Goal: Check status: Check status

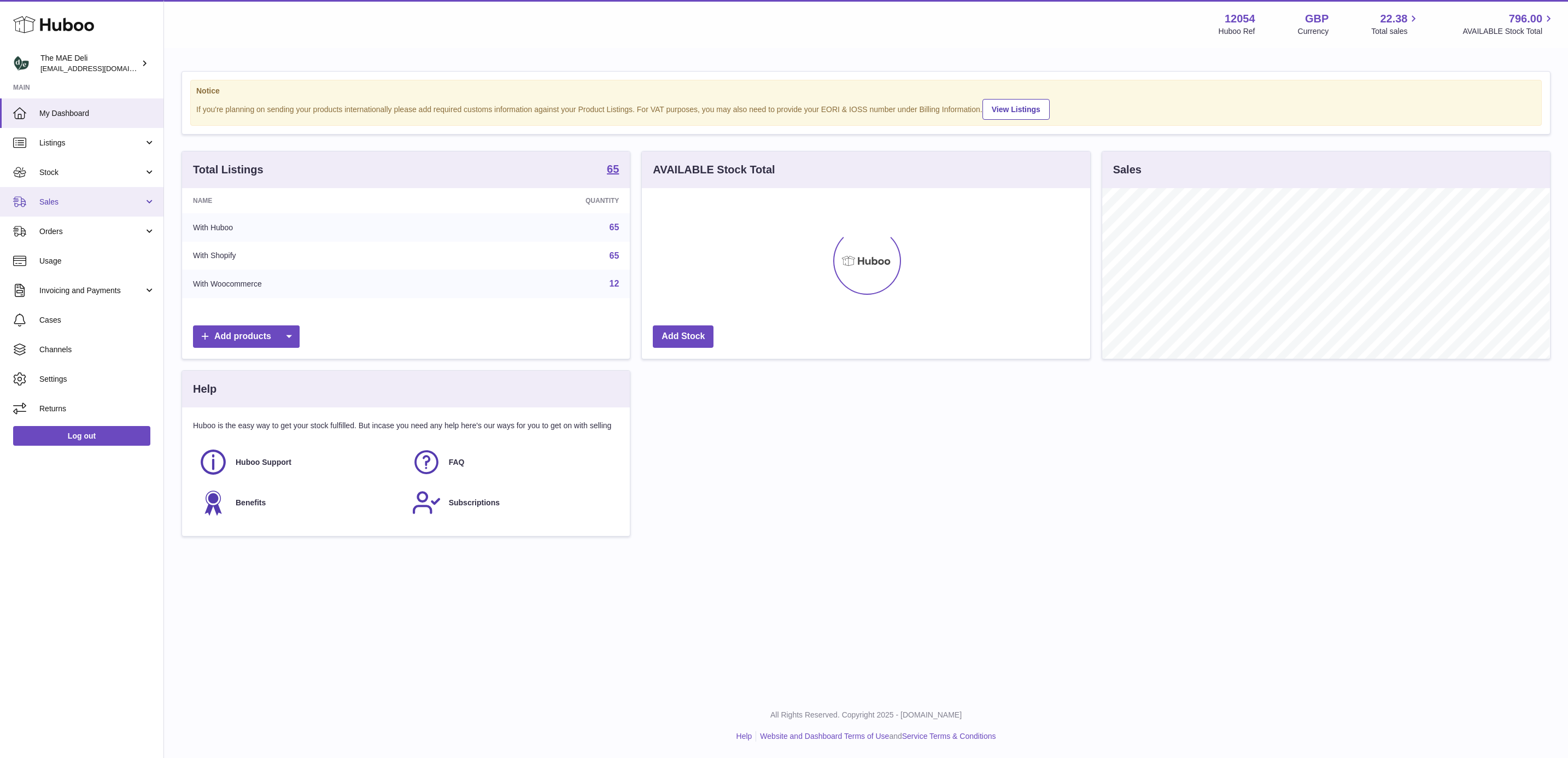
scroll to position [171, 447]
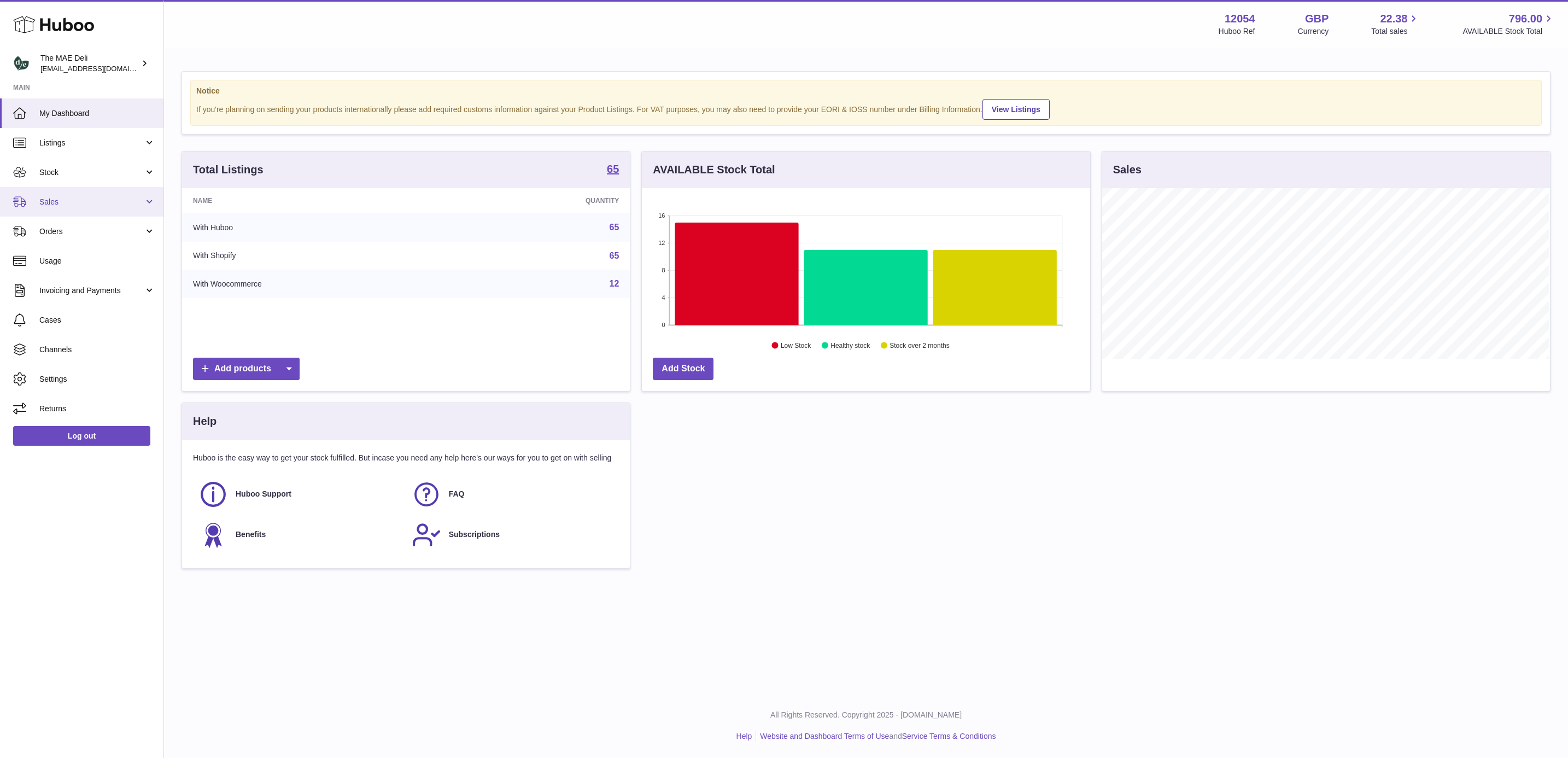
click at [61, 193] on link "Sales" at bounding box center [81, 201] width 163 height 30
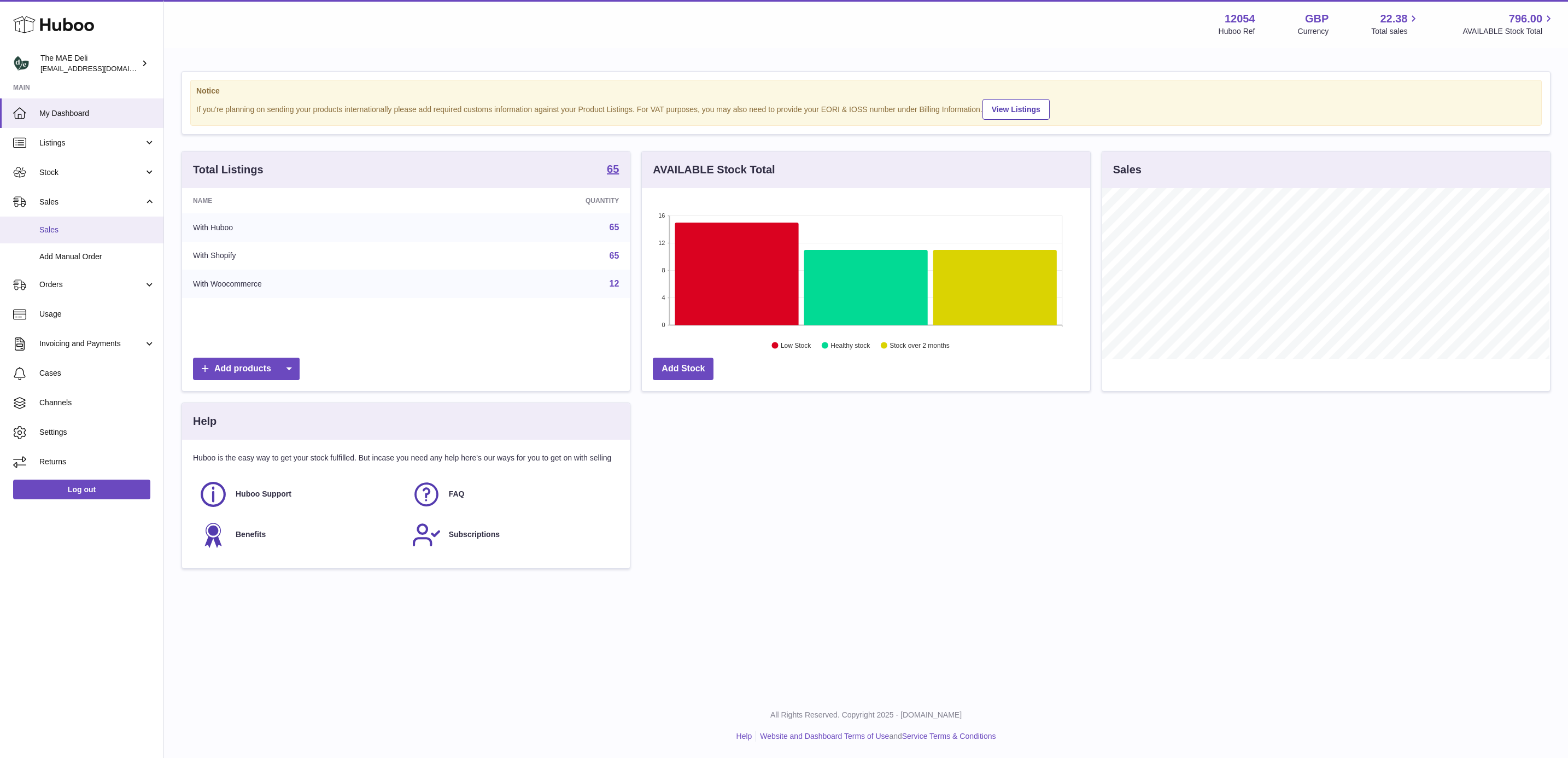
click at [58, 222] on link "Sales" at bounding box center [81, 229] width 163 height 27
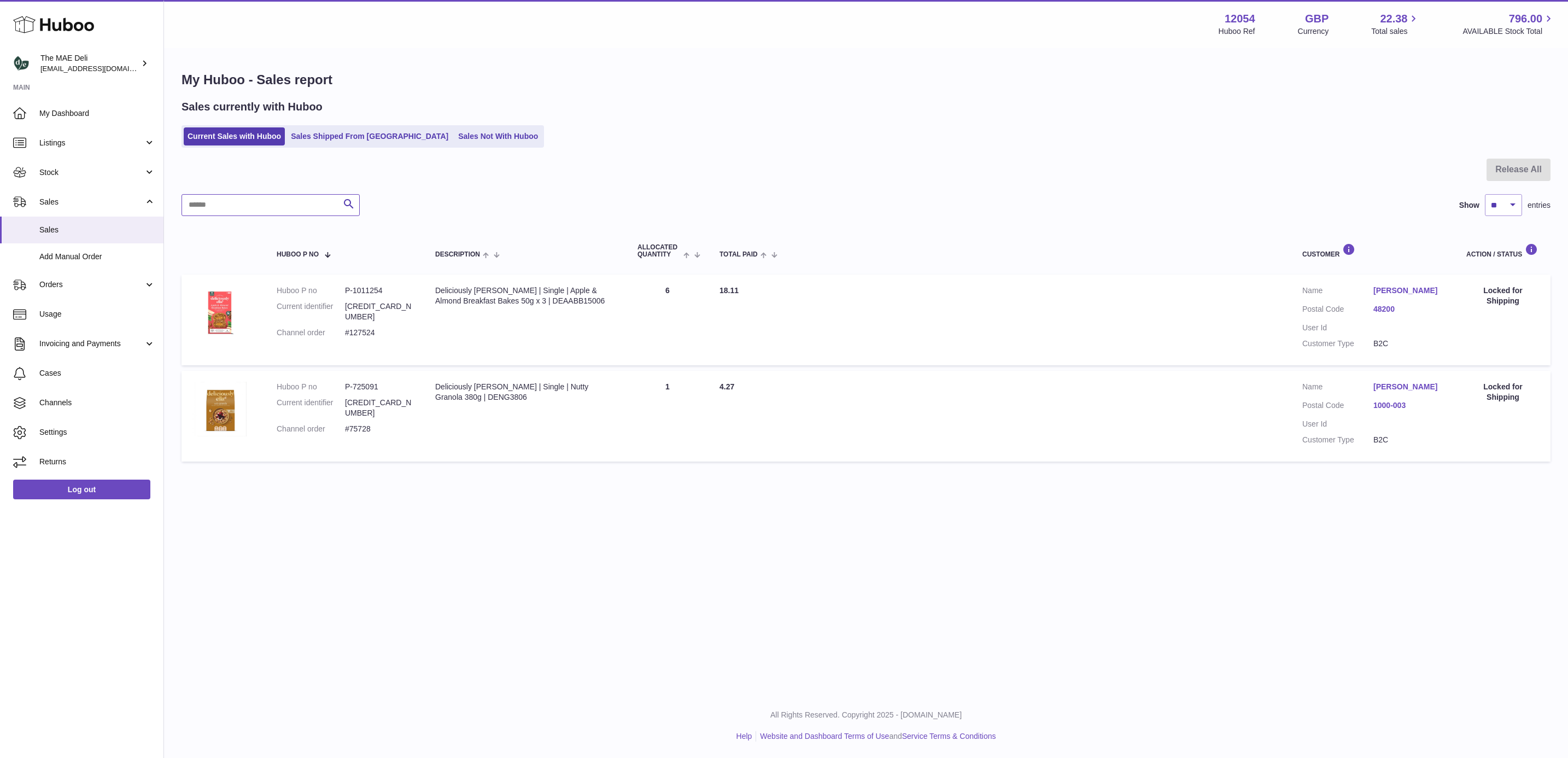
click at [269, 203] on input "text" at bounding box center [270, 205] width 178 height 22
paste input "******"
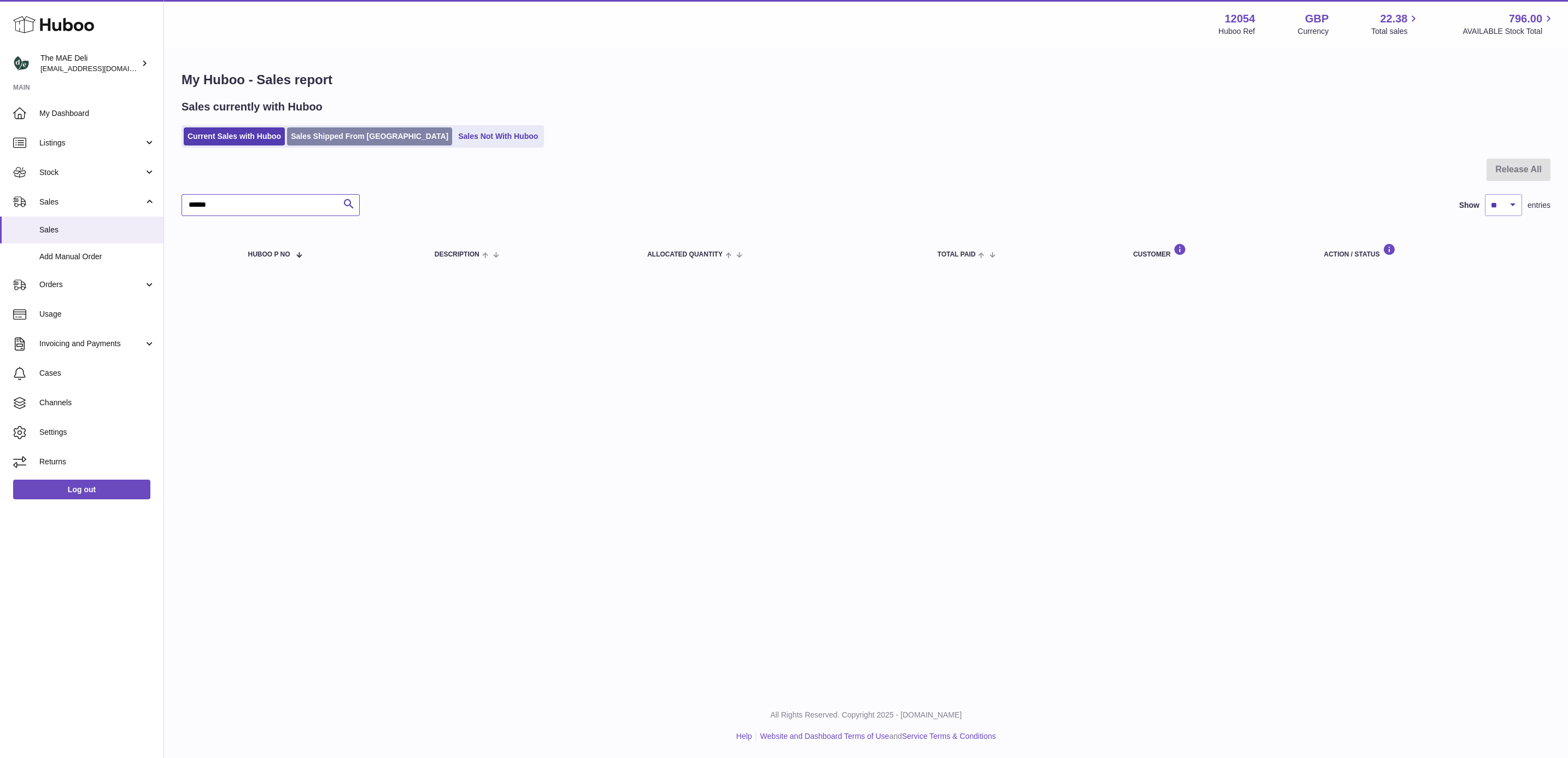
type input "******"
click at [332, 135] on link "Sales Shipped From [GEOGRAPHIC_DATA]" at bounding box center [370, 137] width 165 height 18
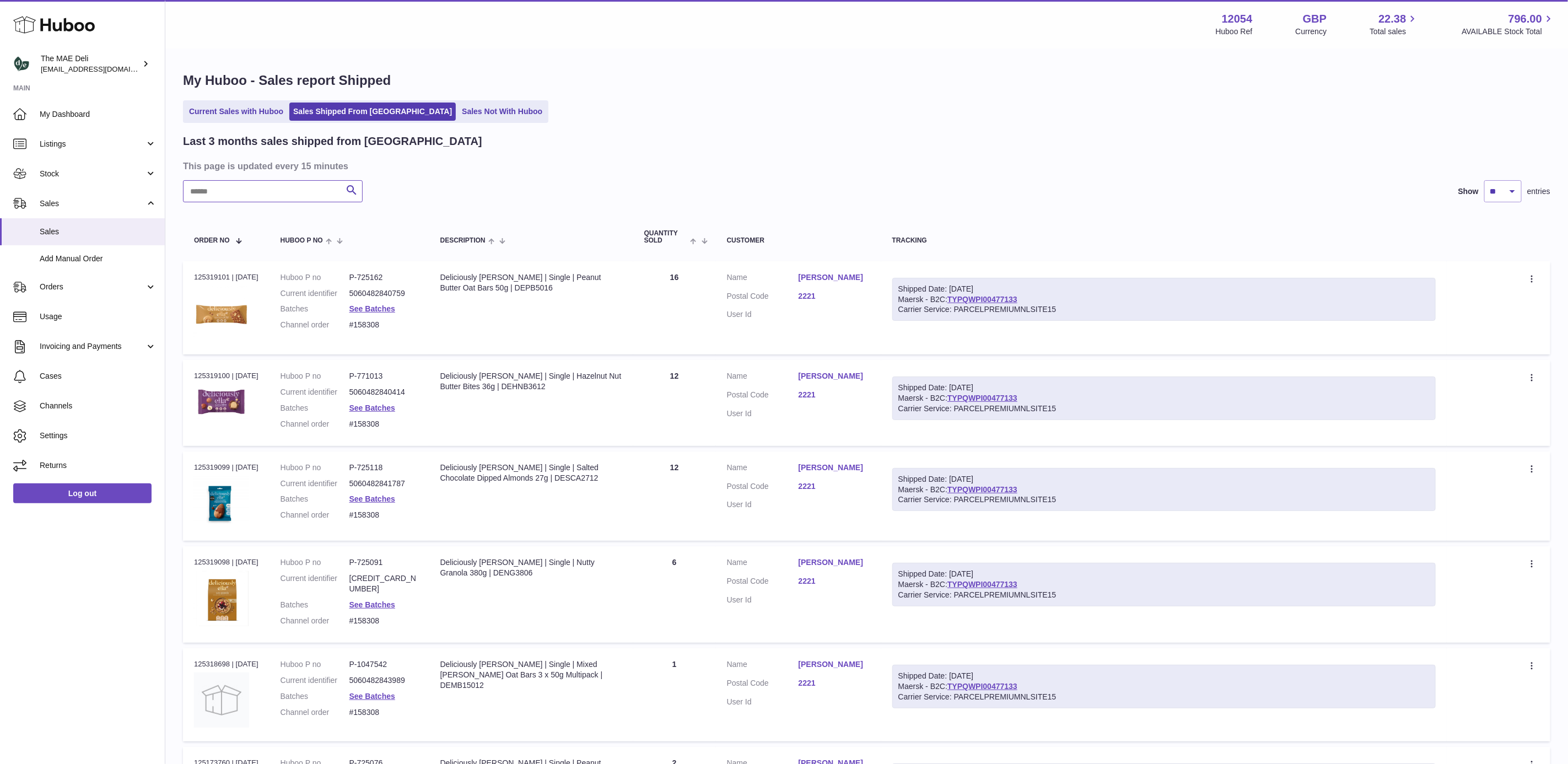
click at [270, 198] on input "text" at bounding box center [272, 191] width 180 height 22
paste input "******"
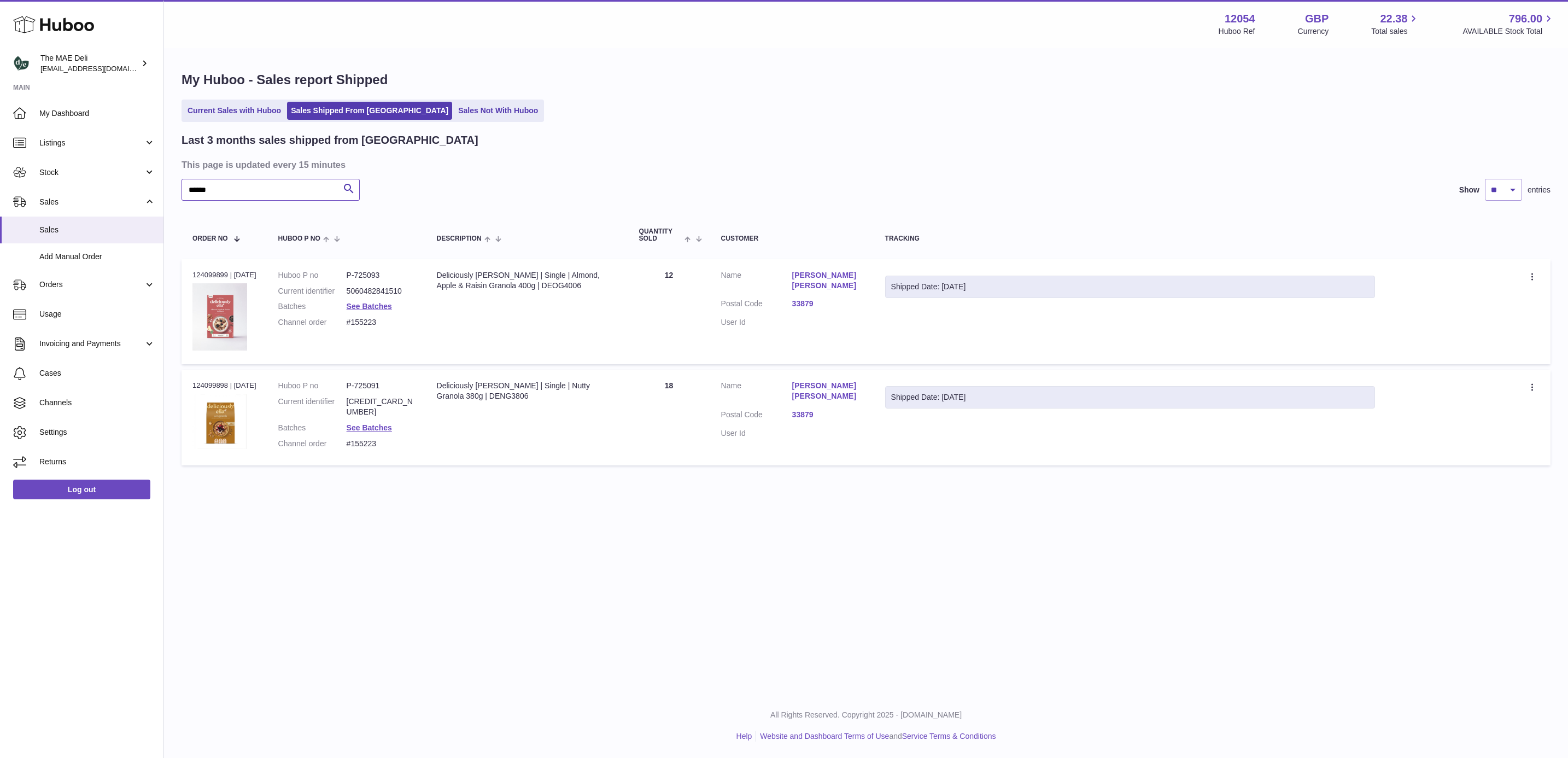
type input "******"
click at [369, 319] on dd "#155223" at bounding box center [381, 322] width 68 height 11
copy dd "155223"
click at [553, 348] on td "Description Deliciously [PERSON_NAME] | Single | Almond, Apple & Raisin Granola…" at bounding box center [527, 312] width 203 height 105
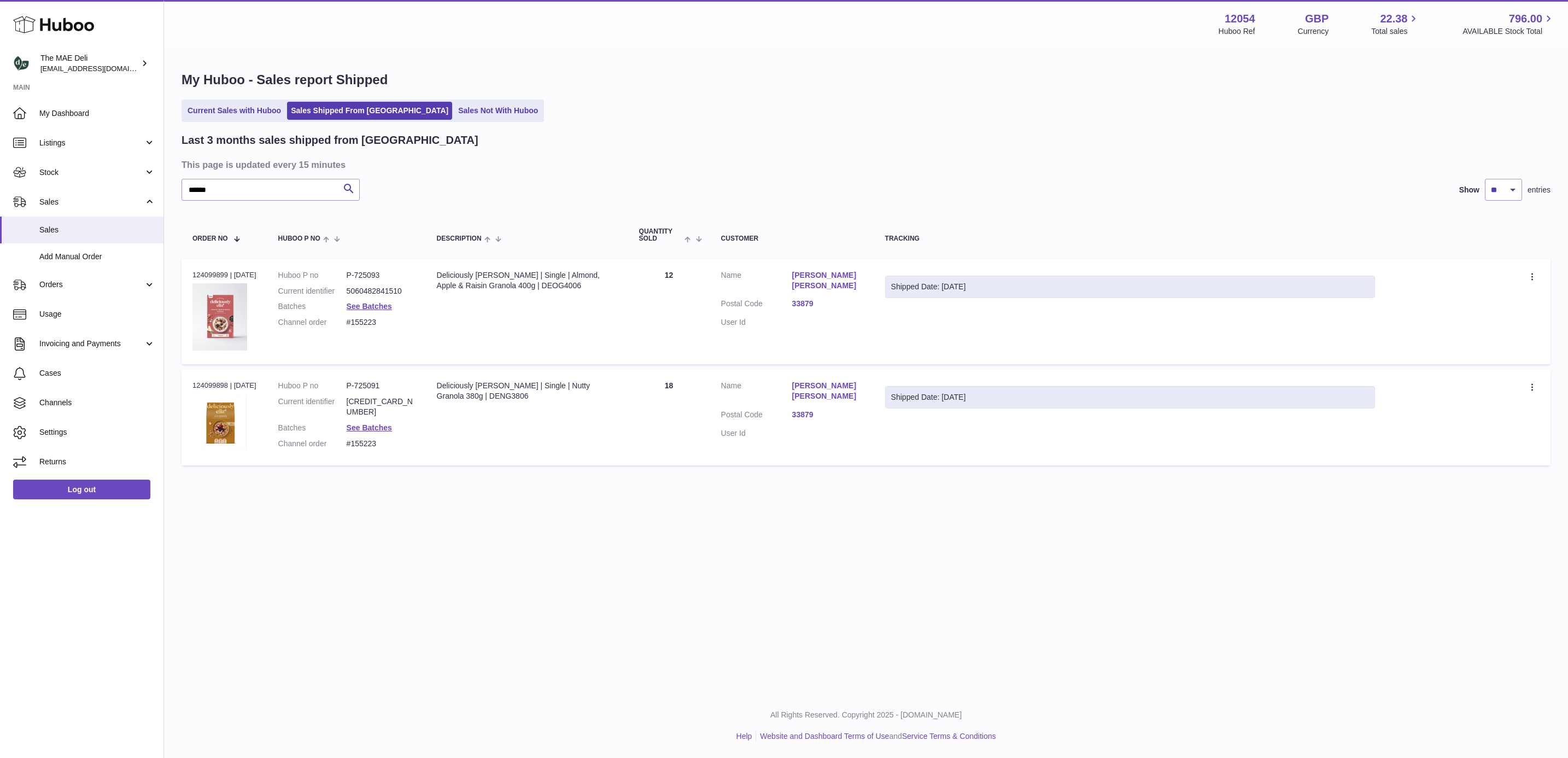
click at [809, 415] on link "33879" at bounding box center [828, 415] width 71 height 11
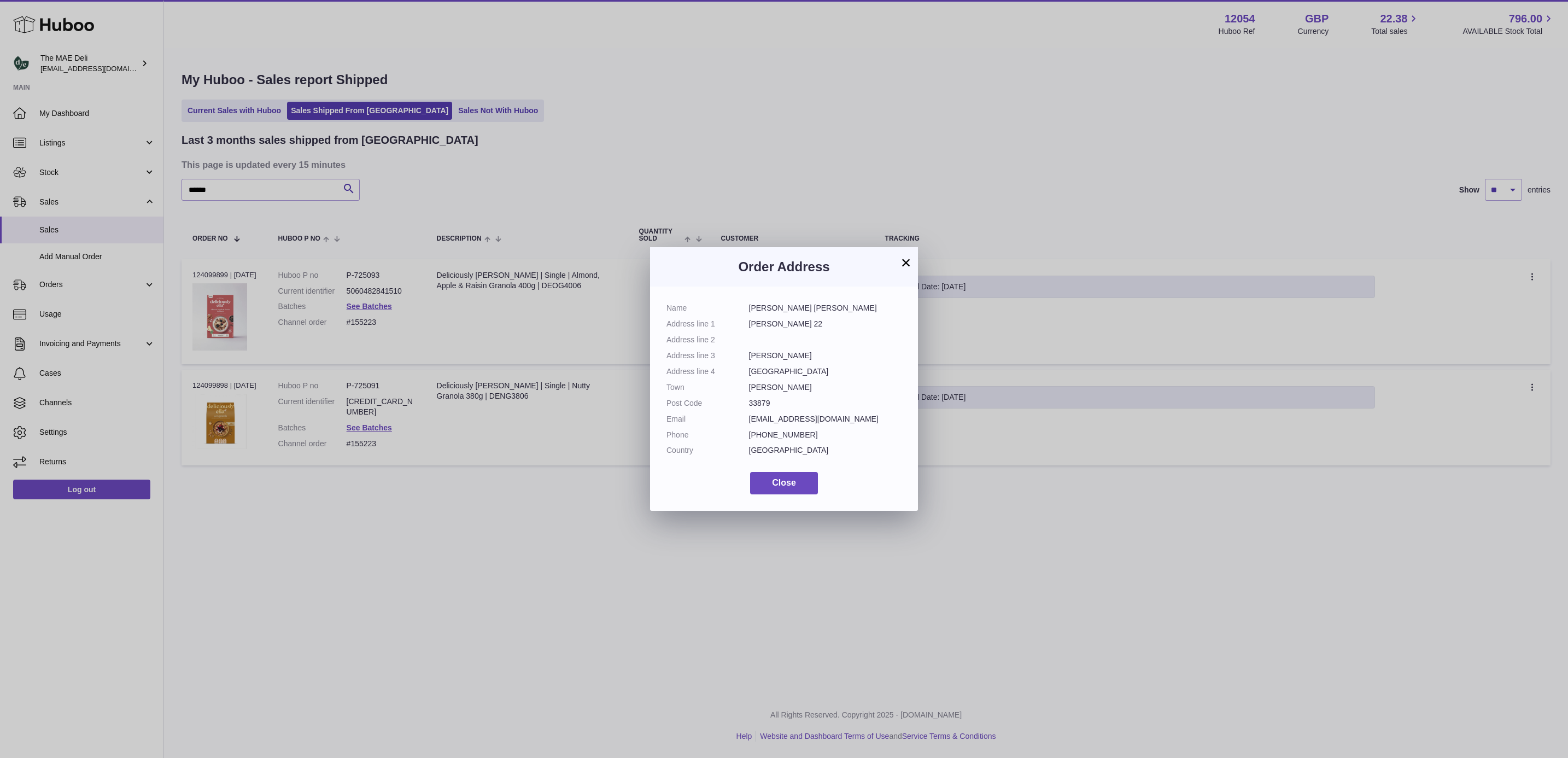
click at [758, 398] on dd "33879" at bounding box center [826, 404] width 153 height 11
click at [760, 398] on dd "33879" at bounding box center [826, 404] width 153 height 11
copy dd "33879"
click at [901, 264] on button "×" at bounding box center [905, 262] width 13 height 13
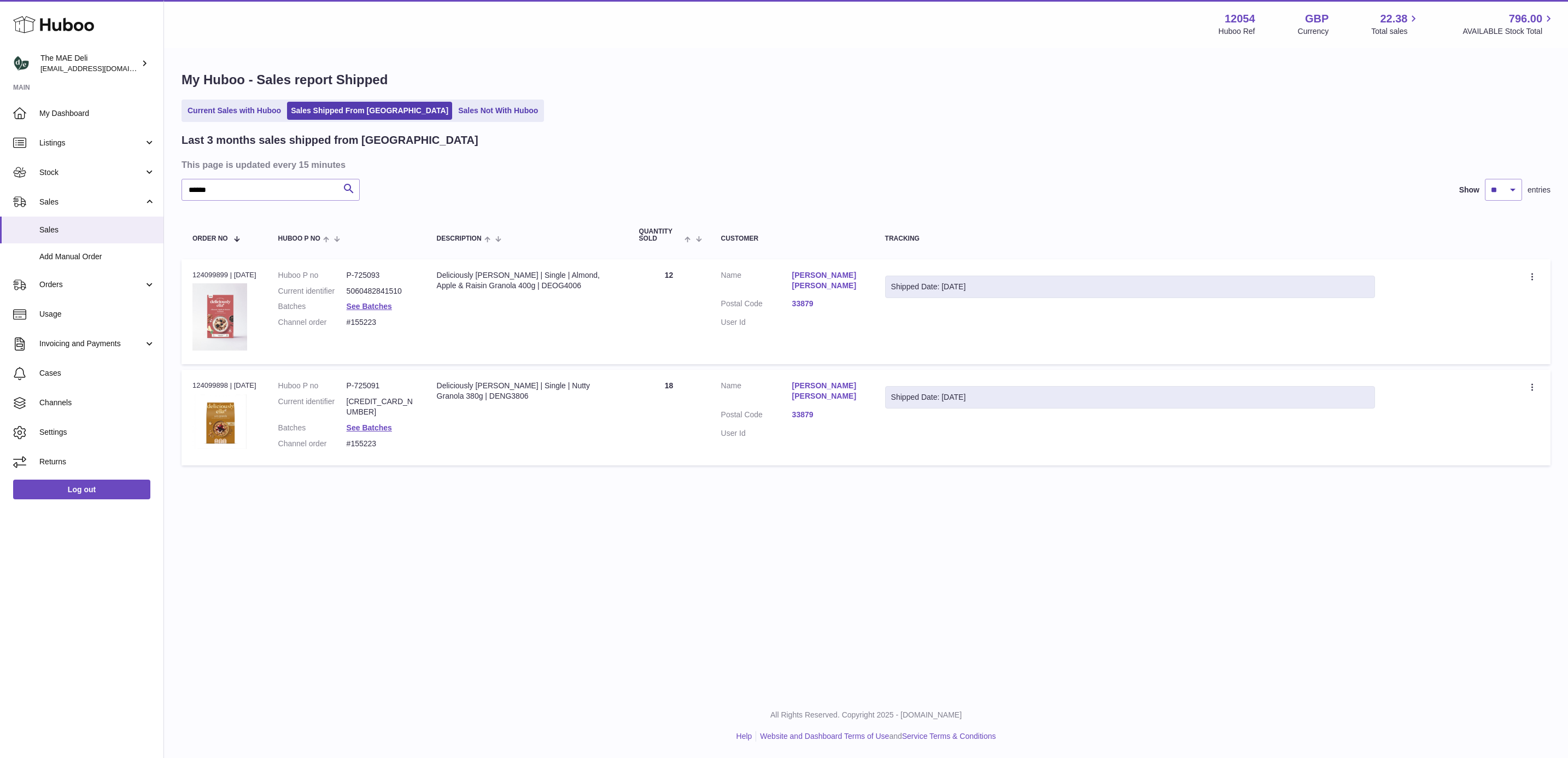
drag, startPoint x: 383, startPoint y: 322, endPoint x: 326, endPoint y: 326, distance: 57.1
click at [326, 326] on dl "Huboo P no P-725093 Current identifier 5060482841510 Batches See Batches Channe…" at bounding box center [347, 302] width 137 height 64
drag, startPoint x: 402, startPoint y: 318, endPoint x: 392, endPoint y: 318, distance: 10.0
click at [401, 318] on dd "#155223" at bounding box center [381, 322] width 68 height 11
click at [386, 322] on dd "#155223" at bounding box center [381, 322] width 68 height 11
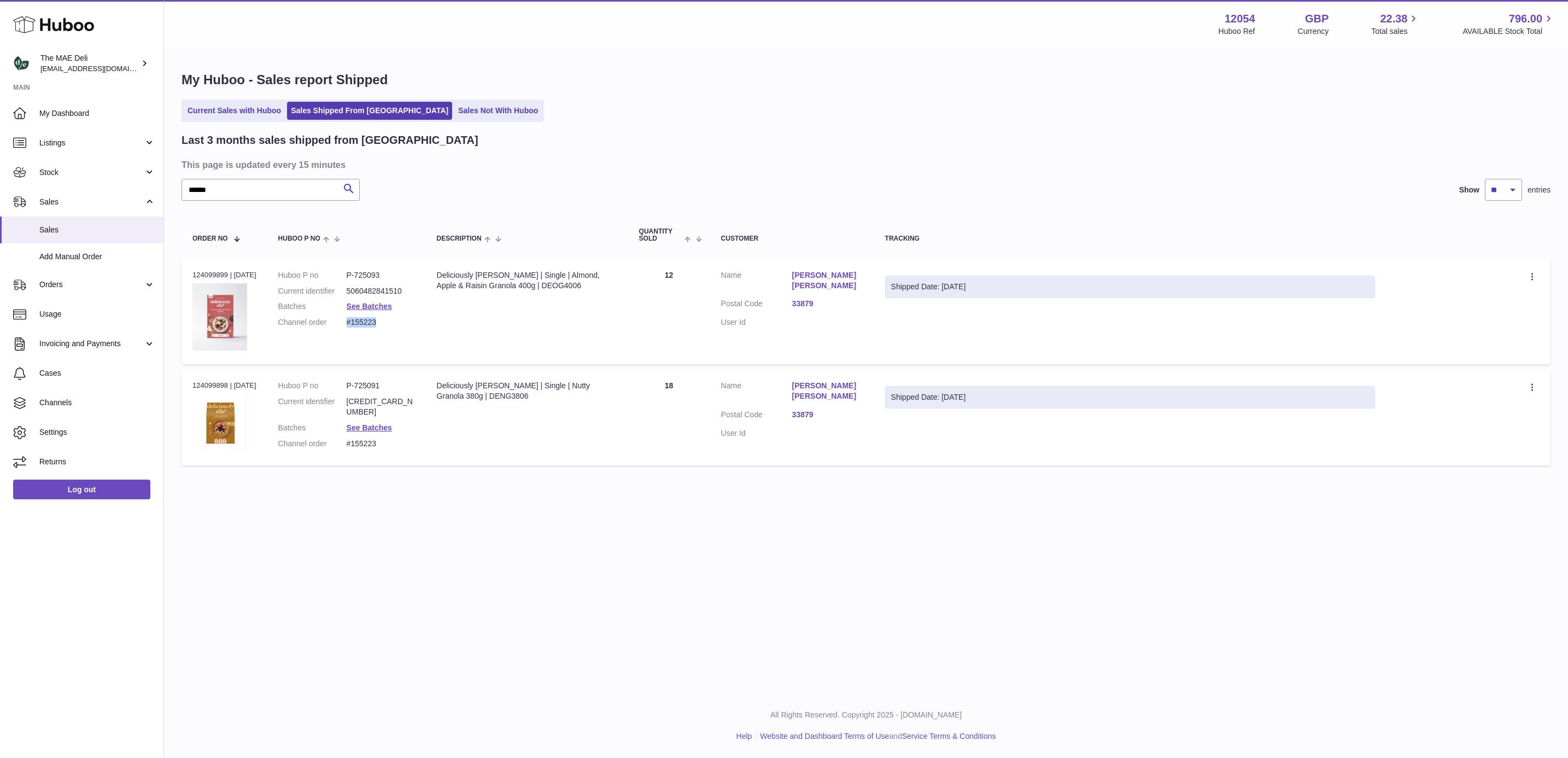
drag, startPoint x: 384, startPoint y: 322, endPoint x: 348, endPoint y: 326, distance: 36.2
click at [348, 326] on dd "#155223" at bounding box center [381, 322] width 68 height 11
copy dd "#155223"
click at [468, 508] on div "Menu Huboo 12054 Huboo Ref GBP Currency 22.38 Total sales 796.00 AVAILABLE Stoc…" at bounding box center [866, 347] width 1404 height 694
